Goal: Task Accomplishment & Management: Manage account settings

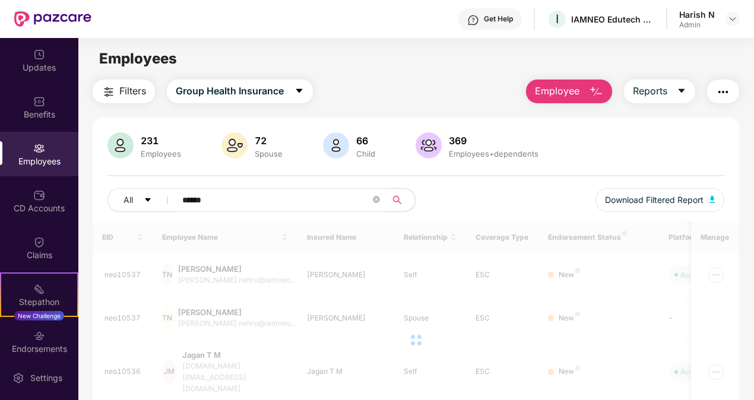
scroll to position [38, 0]
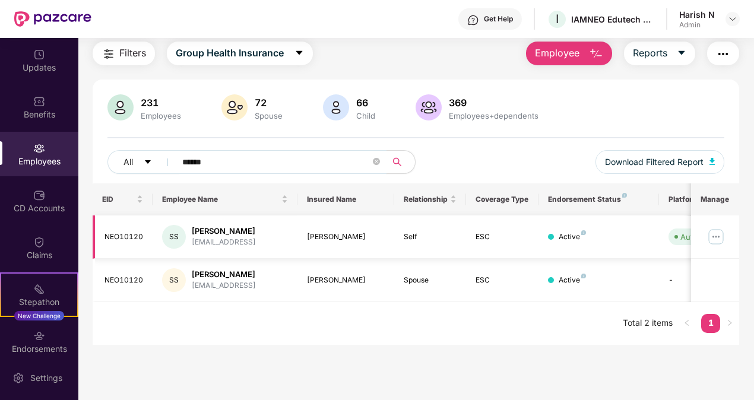
type input "******"
click at [721, 237] on img at bounding box center [715, 236] width 19 height 19
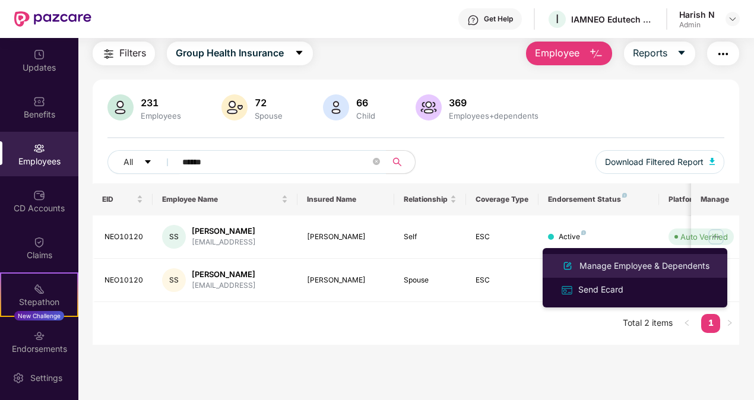
click at [607, 266] on div "Manage Employee & Dependents" at bounding box center [644, 265] width 135 height 13
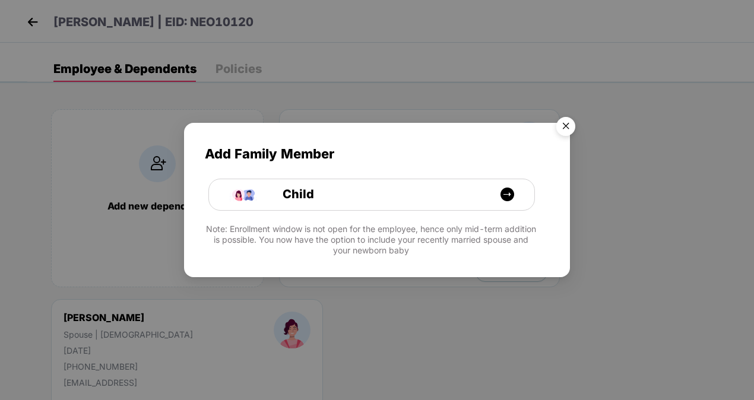
click at [570, 120] on img "Close" at bounding box center [565, 128] width 33 height 33
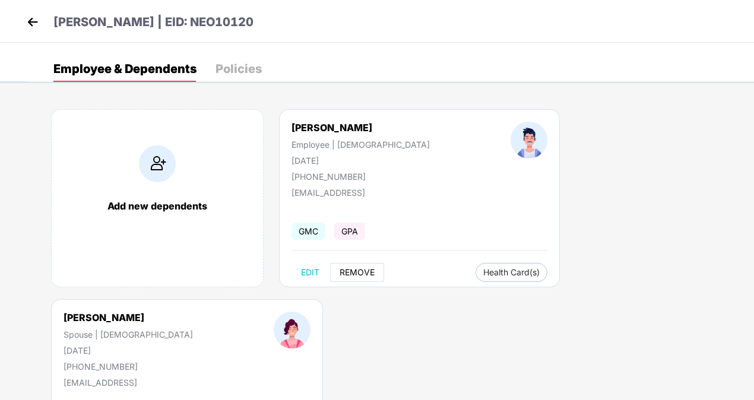
click at [352, 277] on button "REMOVE" at bounding box center [357, 272] width 54 height 19
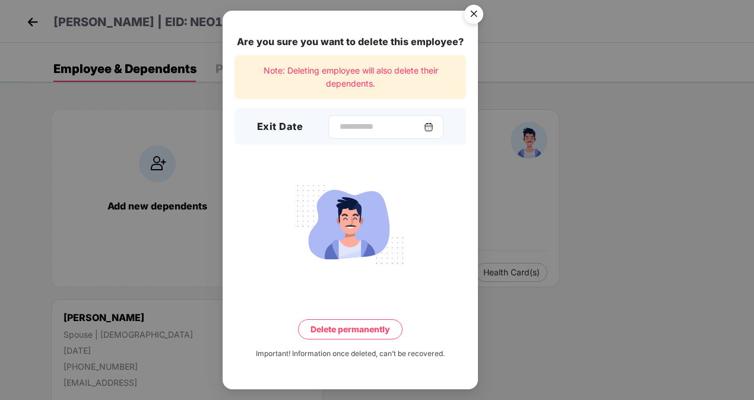
click at [376, 118] on div at bounding box center [385, 127] width 115 height 24
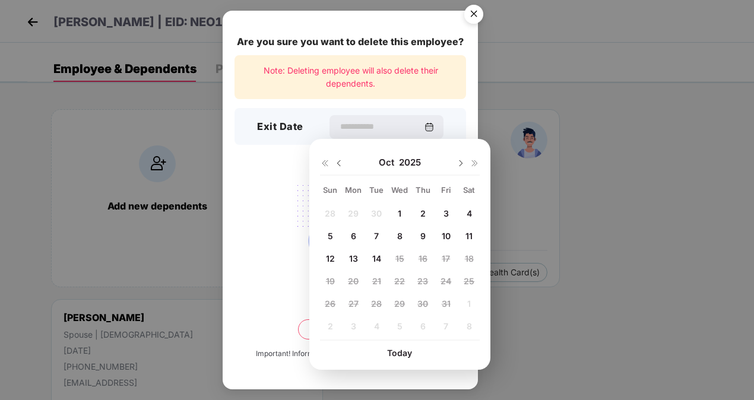
click at [350, 242] on div "6" at bounding box center [353, 236] width 18 height 18
type input "**********"
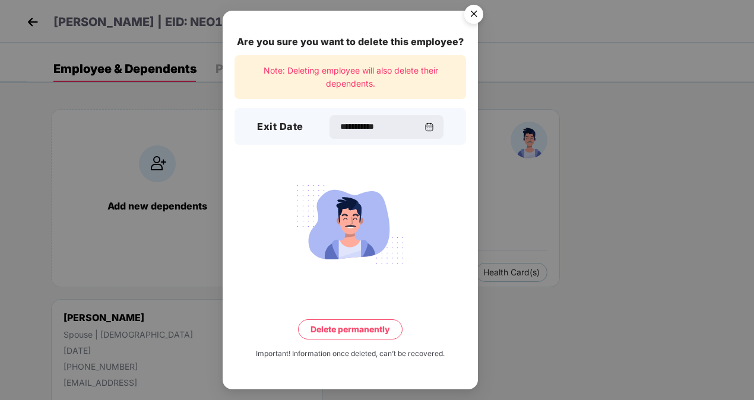
click at [366, 332] on button "Delete permanently" at bounding box center [350, 329] width 104 height 20
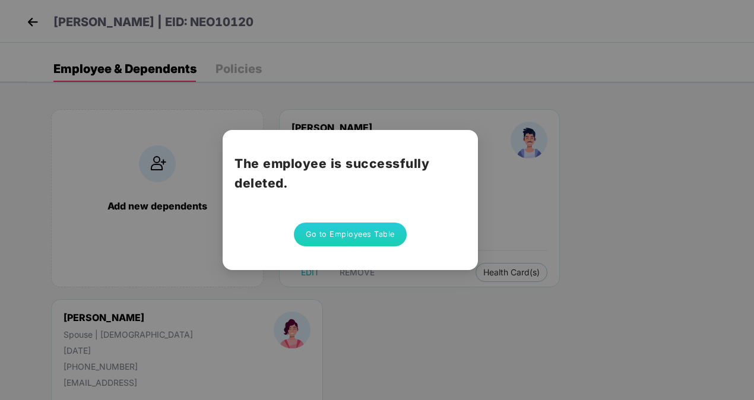
click at [363, 229] on button "Go to Employees Table" at bounding box center [350, 235] width 113 height 24
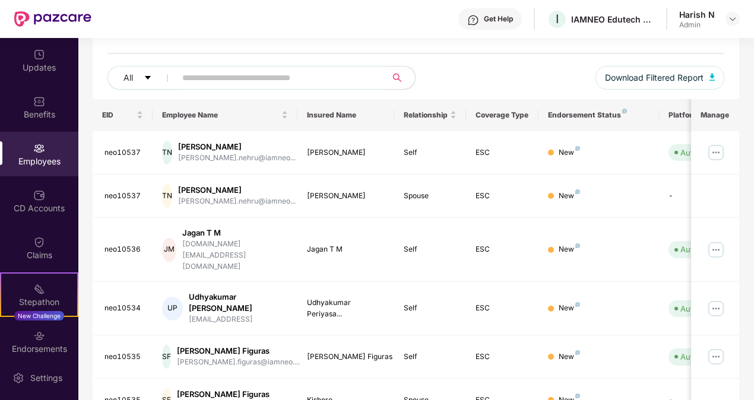
scroll to position [123, 0]
